Goal: Task Accomplishment & Management: Manage account settings

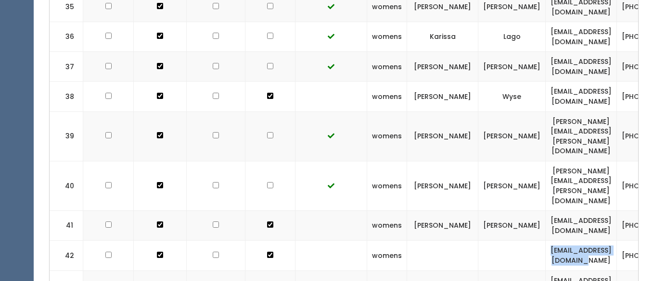
scroll to position [0, 98]
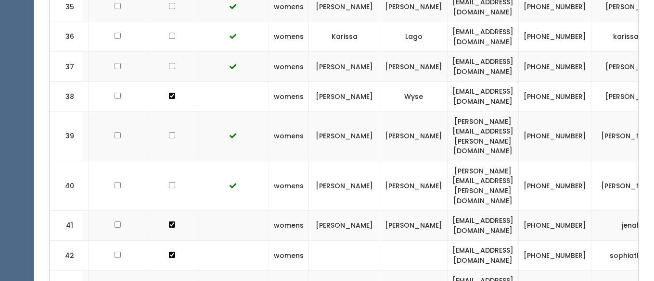
click at [345, 241] on td at bounding box center [344, 256] width 71 height 30
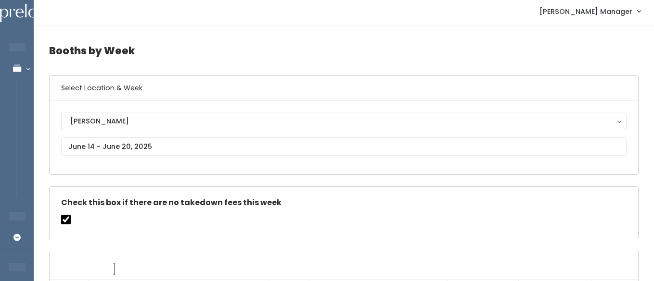
scroll to position [0, 0]
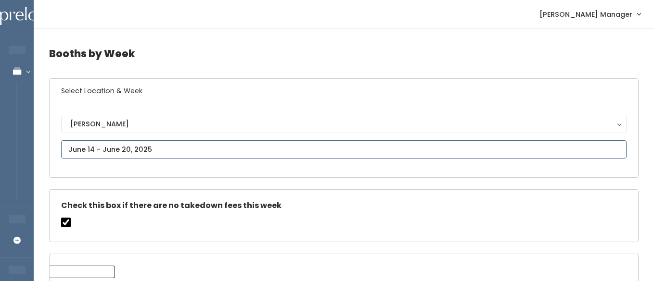
click at [139, 146] on input "text" at bounding box center [343, 149] width 565 height 18
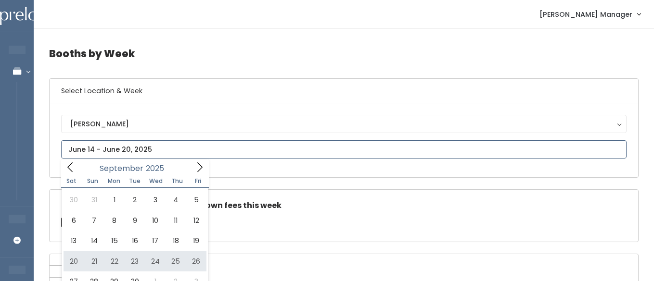
type input "September 20 to September 26"
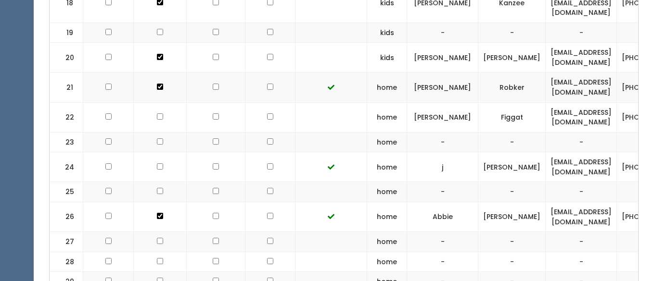
scroll to position [815, 0]
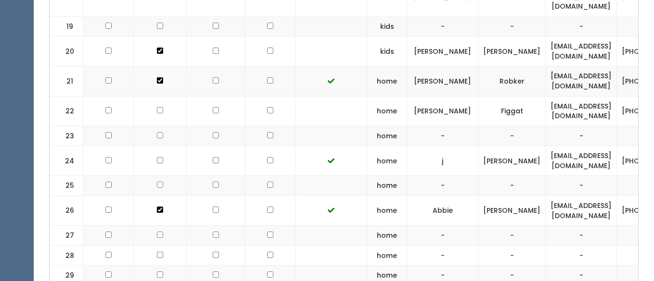
click at [158, 157] on input "checkbox" at bounding box center [160, 160] width 6 height 6
checkbox input "true"
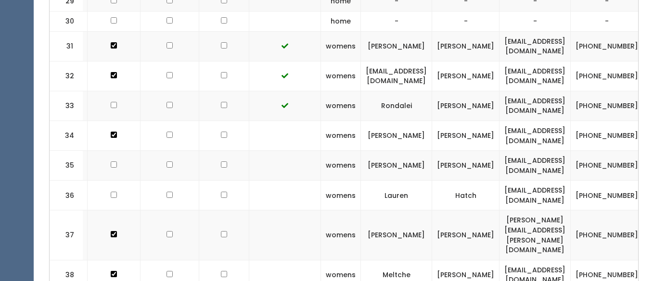
scroll to position [0, 49]
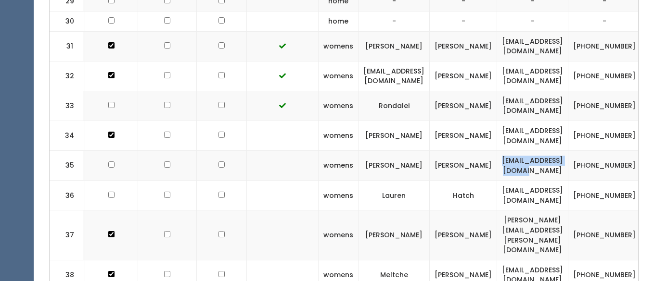
drag, startPoint x: 603, startPoint y: 155, endPoint x: 521, endPoint y: 160, distance: 82.4
click at [521, 160] on td "[EMAIL_ADDRESS][DOMAIN_NAME]" at bounding box center [532, 166] width 71 height 30
copy td "[EMAIL_ADDRESS][DOMAIN_NAME]"
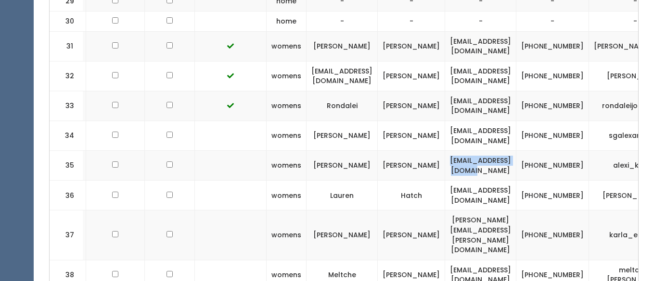
scroll to position [0, 104]
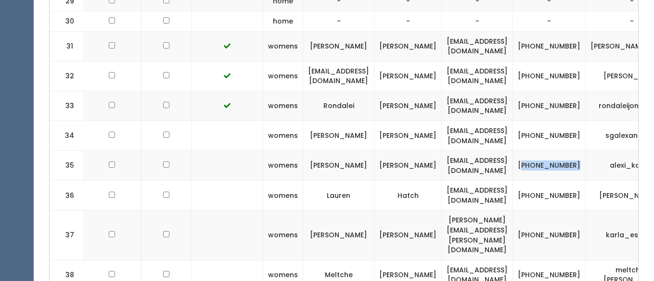
drag, startPoint x: 597, startPoint y: 159, endPoint x: 574, endPoint y: 154, distance: 24.1
click at [574, 154] on td "[PHONE_NUMBER]" at bounding box center [549, 166] width 73 height 30
copy td "702) 493-4091"
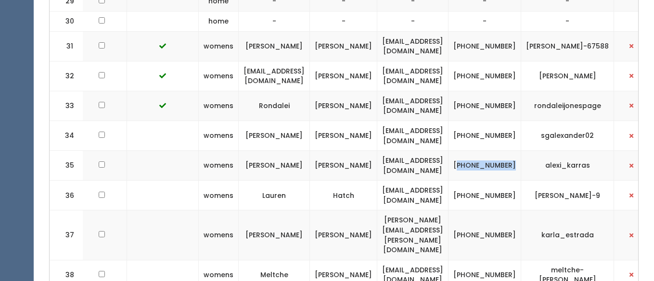
scroll to position [0, 182]
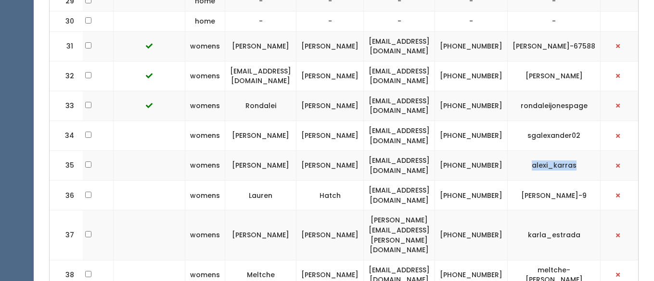
drag, startPoint x: 552, startPoint y: 156, endPoint x: 593, endPoint y: 156, distance: 40.9
click at [593, 156] on td "alexi_karras" at bounding box center [553, 166] width 93 height 30
copy td "alexi_karras"
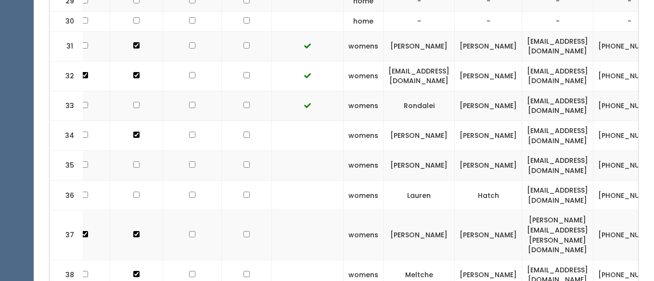
scroll to position [0, 0]
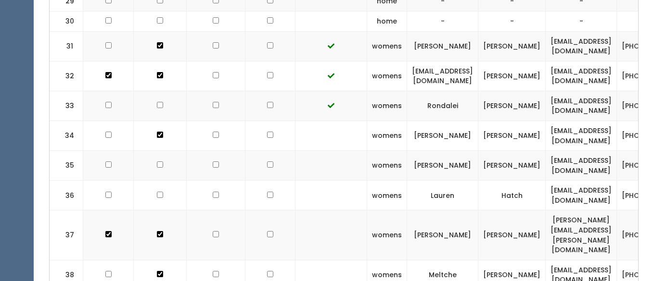
click at [156, 159] on td at bounding box center [160, 166] width 53 height 30
click at [153, 153] on td at bounding box center [160, 166] width 53 height 30
click at [157, 162] on input "checkbox" at bounding box center [160, 165] width 6 height 6
checkbox input "true"
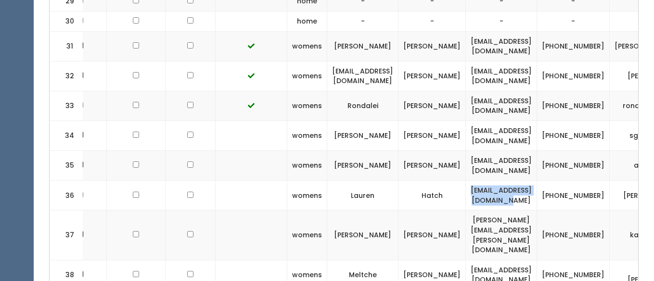
drag, startPoint x: 483, startPoint y: 184, endPoint x: 574, endPoint y: 189, distance: 91.5
click at [537, 189] on td "[EMAIL_ADDRESS][DOMAIN_NAME]" at bounding box center [501, 196] width 71 height 30
copy td "[EMAIL_ADDRESS][DOMAIN_NAME]"
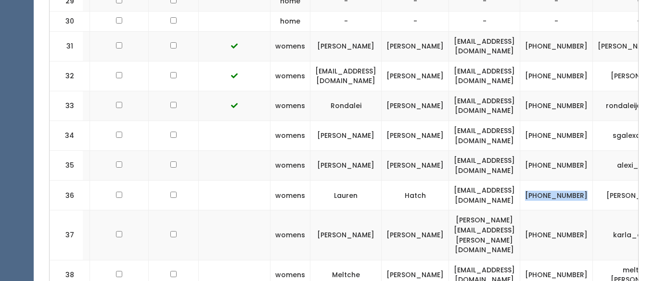
drag, startPoint x: 580, startPoint y: 180, endPoint x: 607, endPoint y: 192, distance: 30.6
click at [593, 192] on td "[PHONE_NUMBER]" at bounding box center [556, 196] width 73 height 30
copy td "[PHONE_NUMBER]"
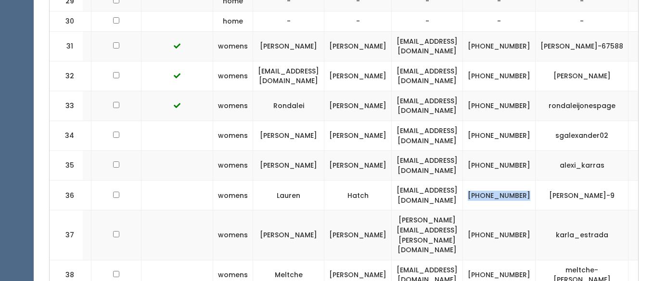
scroll to position [0, 161]
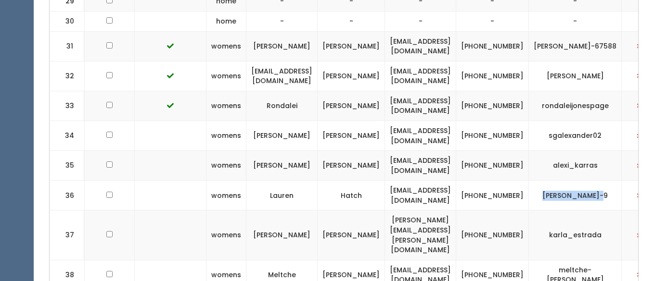
drag, startPoint x: 567, startPoint y: 185, endPoint x: 619, endPoint y: 189, distance: 53.1
click at [619, 189] on td "[PERSON_NAME]-9" at bounding box center [575, 196] width 93 height 30
copy td "[PERSON_NAME]-9"
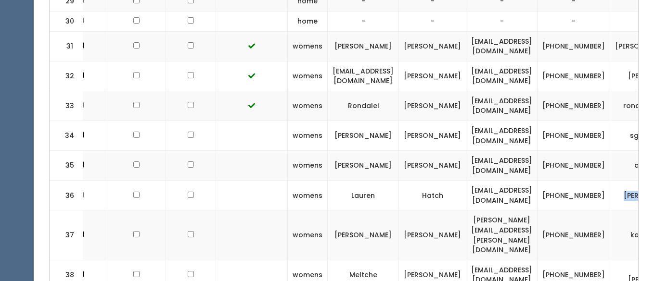
scroll to position [0, 0]
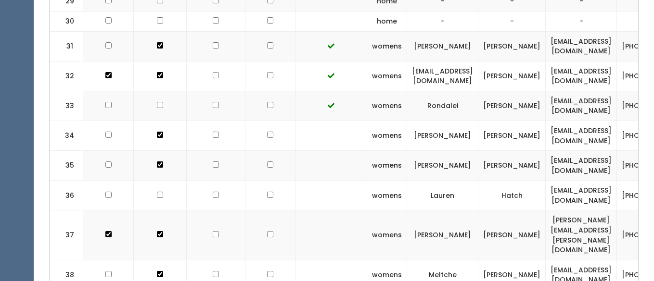
click at [157, 192] on input "checkbox" at bounding box center [160, 195] width 6 height 6
checkbox input "true"
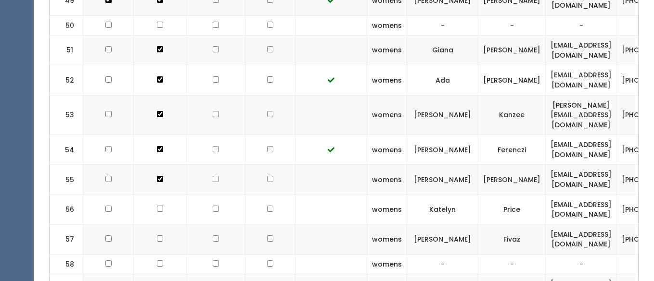
scroll to position [1694, 0]
click at [157, 205] on input "checkbox" at bounding box center [160, 208] width 6 height 6
checkbox input "true"
click at [157, 235] on input "checkbox" at bounding box center [160, 238] width 6 height 6
checkbox input "true"
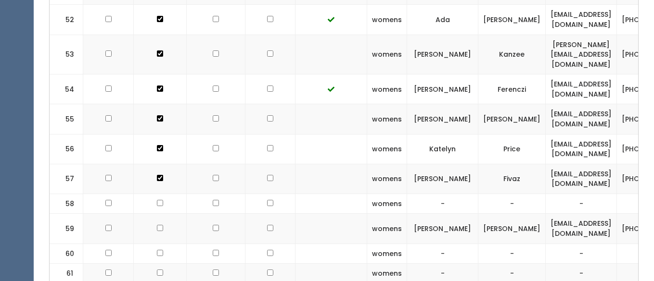
scroll to position [1754, 0]
click at [158, 225] on input "checkbox" at bounding box center [160, 228] width 6 height 6
checkbox input "true"
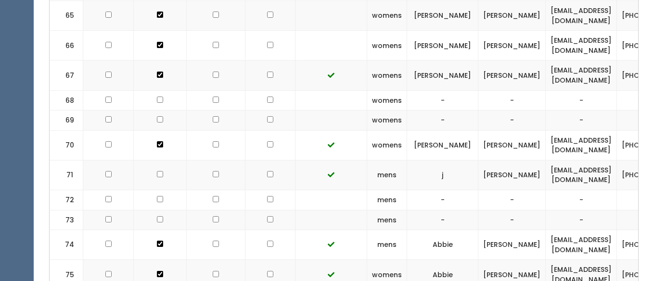
scroll to position [2110, 0]
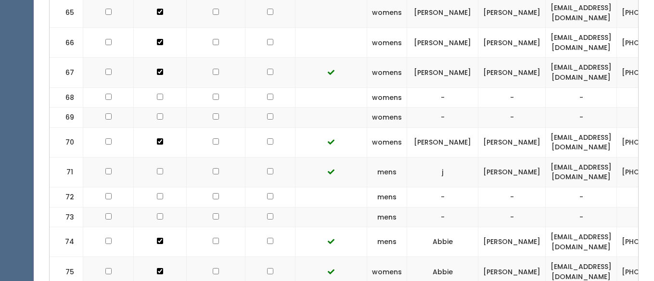
click at [157, 168] on input "checkbox" at bounding box center [160, 171] width 6 height 6
checkbox input "true"
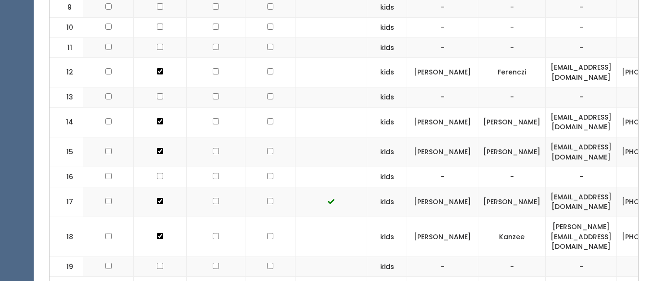
scroll to position [459, 0]
